Goal: Transaction & Acquisition: Purchase product/service

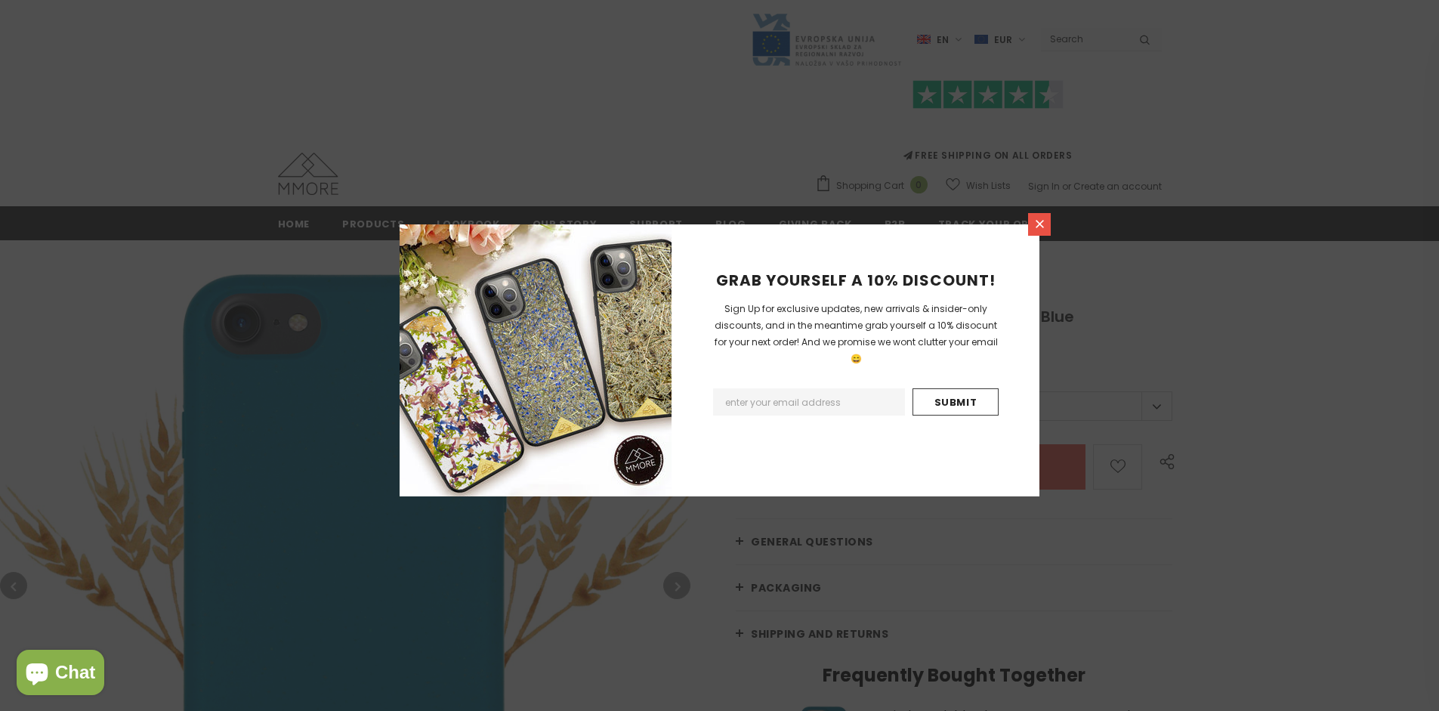
click at [1039, 224] on icon at bounding box center [1040, 224] width 8 height 8
